Goal: Information Seeking & Learning: Find specific page/section

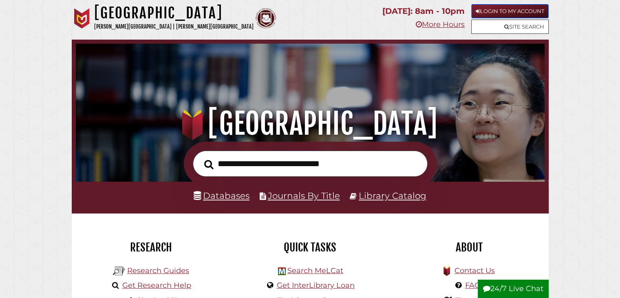
click at [515, 8] on link "Login to My Account" at bounding box center [509, 11] width 77 height 14
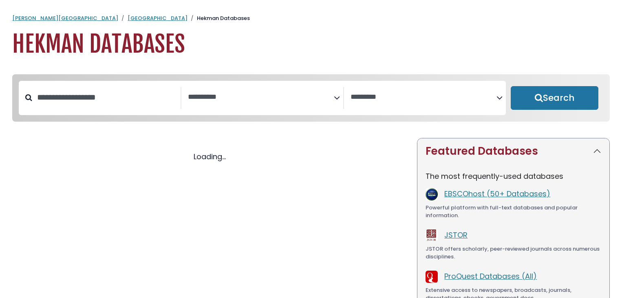
select select "Database Subject Filter"
select select "Database Vendors Filter"
select select "Database Subject Filter"
select select "Database Vendors Filter"
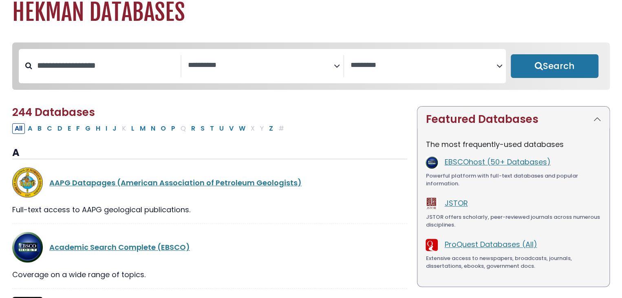
scroll to position [21, 0]
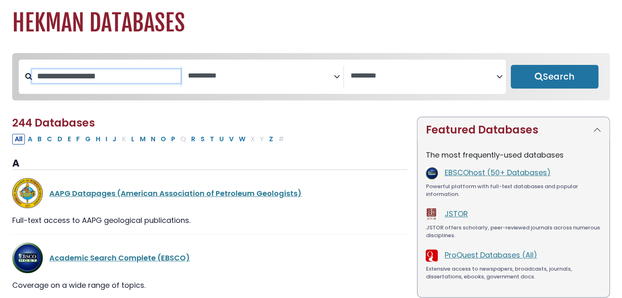
click at [106, 73] on input "Search database by title or keyword" at bounding box center [106, 75] width 148 height 13
type input "***"
click at [511, 65] on button "Search" at bounding box center [555, 77] width 88 height 24
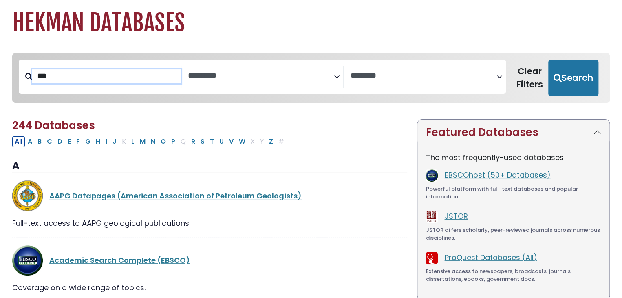
select select "Database Subject Filter"
select select "Database Vendors Filter"
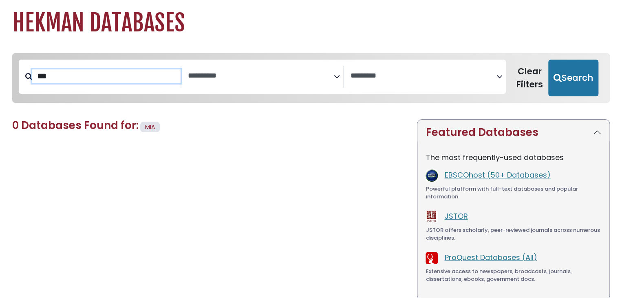
click at [106, 73] on input "***" at bounding box center [106, 75] width 148 height 13
click at [548, 60] on button "Search" at bounding box center [573, 78] width 50 height 37
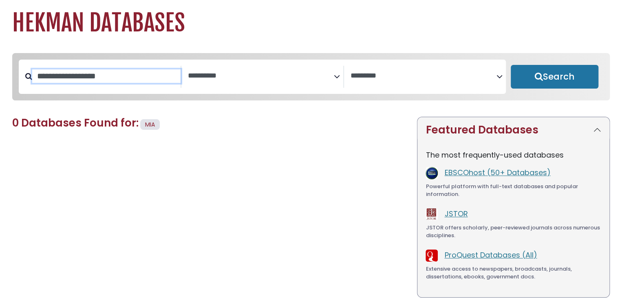
select select "Database Subject Filter"
select select "Database Vendors Filter"
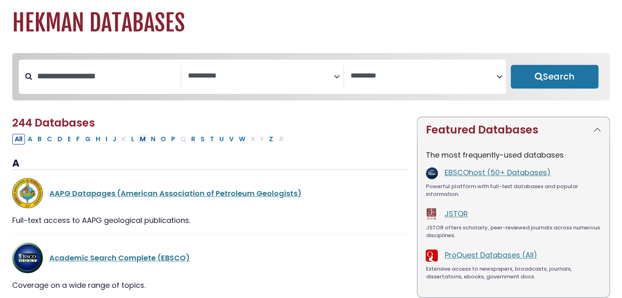
click at [140, 141] on button "M" at bounding box center [142, 139] width 11 height 11
select select "Database Subject Filter"
select select "Database Vendors Filter"
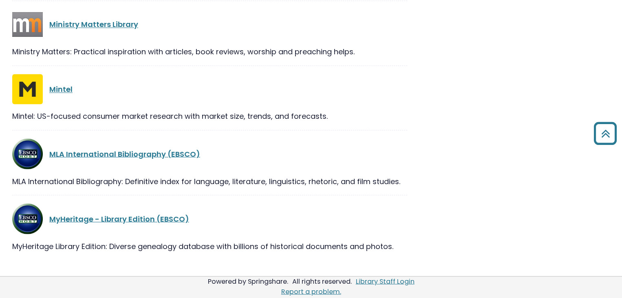
scroll to position [644, 0]
click at [155, 152] on link "MLA International Bibliography (EBSCO)" at bounding box center [124, 153] width 151 height 10
